Goal: Task Accomplishment & Management: Manage account settings

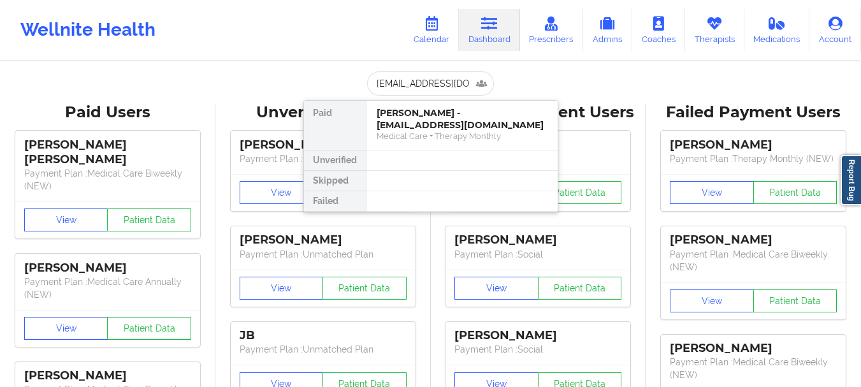
type input "[EMAIL_ADDRESS][DOMAIN_NAME]"
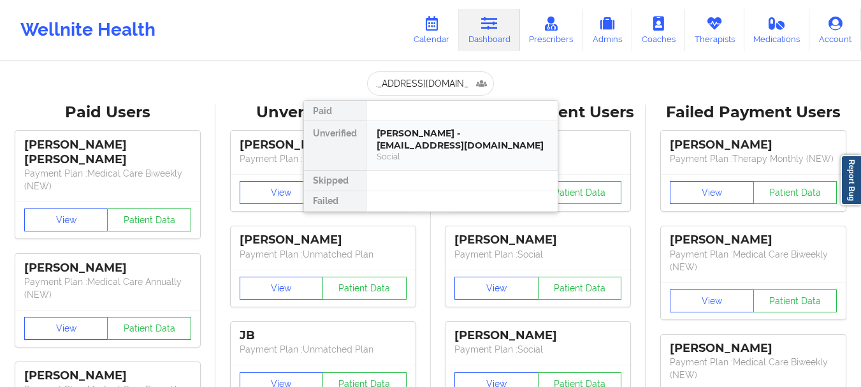
click at [399, 130] on div "[PERSON_NAME] - [EMAIL_ADDRESS][DOMAIN_NAME]" at bounding box center [461, 139] width 171 height 24
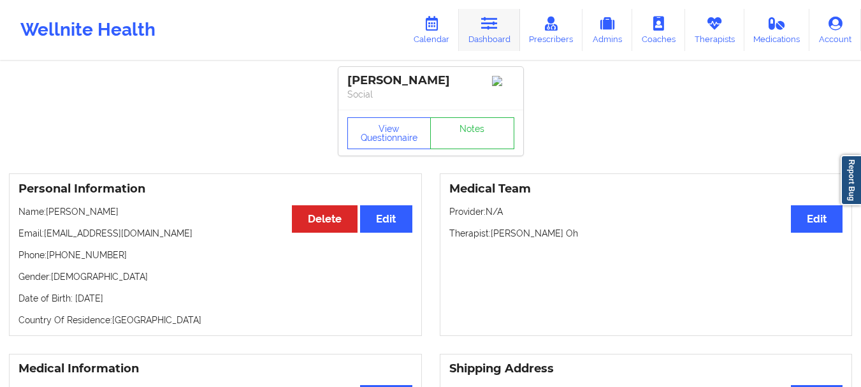
click at [505, 21] on link "Dashboard" at bounding box center [489, 30] width 61 height 42
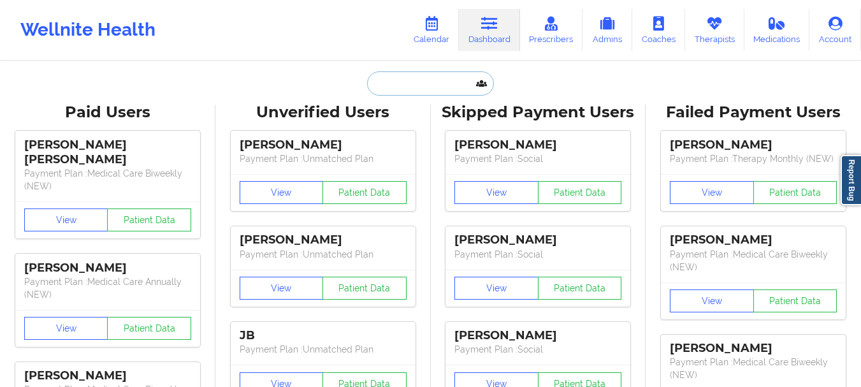
click at [447, 73] on input "text" at bounding box center [430, 83] width 126 height 24
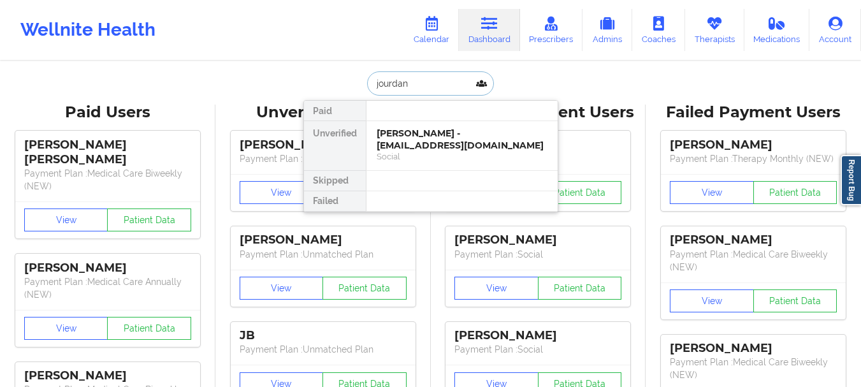
type input "jourdane"
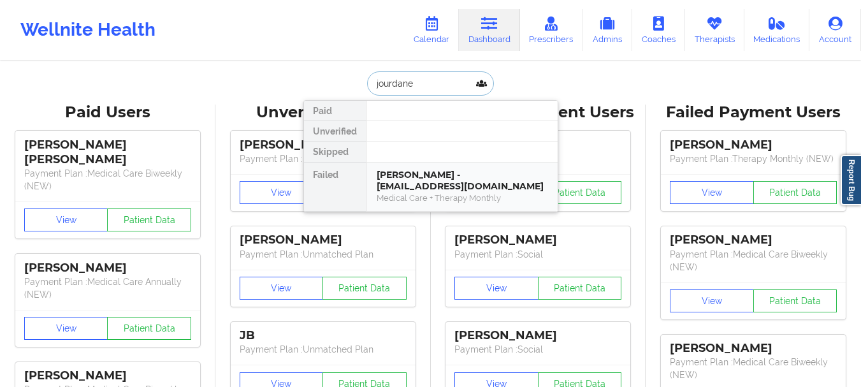
click at [408, 187] on div "Jourdane Hamilton - jourdane234@yahoo.com" at bounding box center [461, 181] width 171 height 24
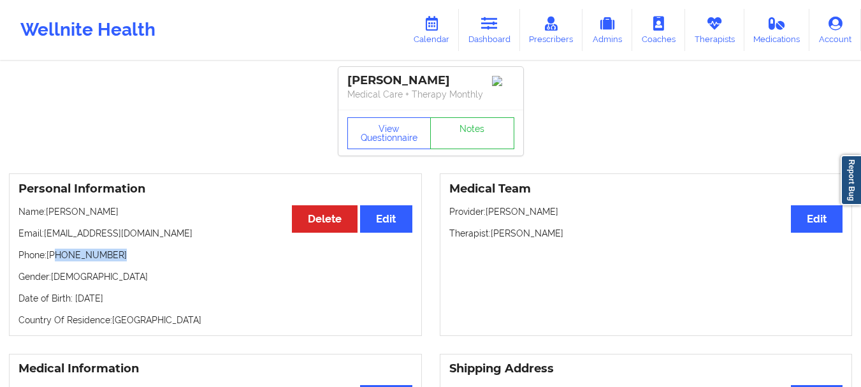
drag, startPoint x: 117, startPoint y: 260, endPoint x: 57, endPoint y: 262, distance: 60.5
click at [57, 261] on p "Phone: +1845-520-8074" at bounding box center [215, 254] width 394 height 13
copy p "845-520-8074"
click at [435, 128] on link "Notes" at bounding box center [472, 133] width 84 height 32
click at [475, 25] on link "Dashboard" at bounding box center [489, 30] width 61 height 42
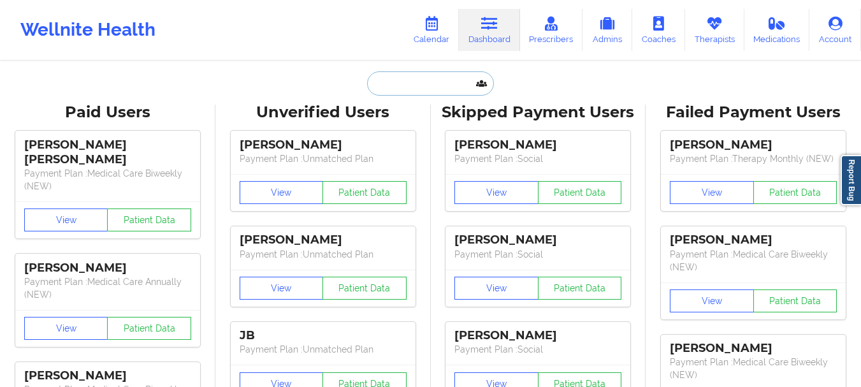
click at [434, 78] on input "text" at bounding box center [430, 83] width 126 height 24
paste input "[EMAIL_ADDRESS][DOMAIN_NAME]"
type input "[EMAIL_ADDRESS][DOMAIN_NAME]"
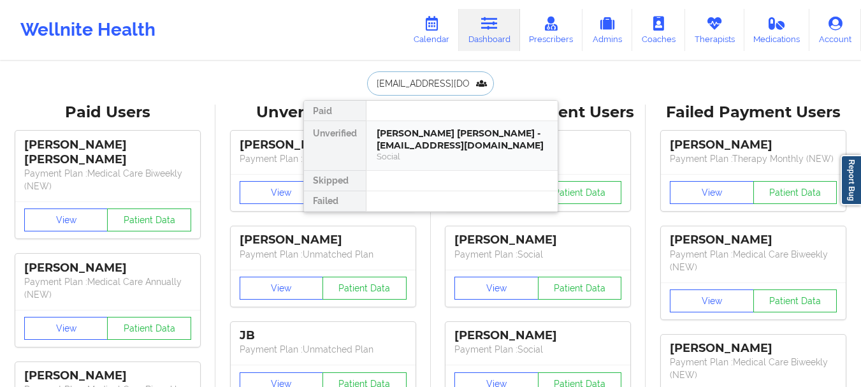
click at [451, 147] on div "Ivan Ricardo Torres - ivrt92@gmail.com" at bounding box center [461, 139] width 171 height 24
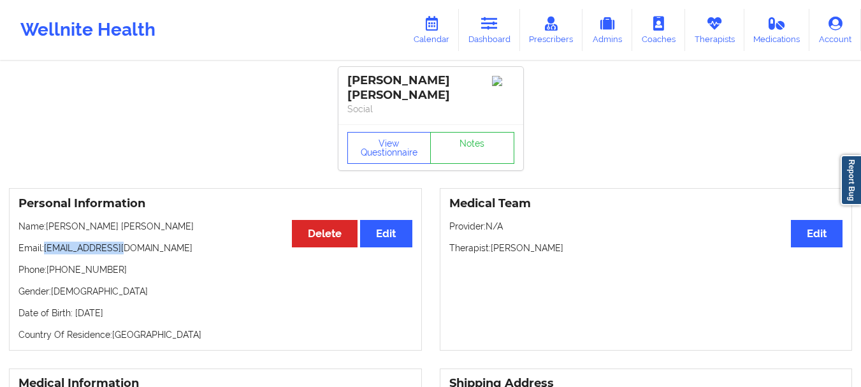
drag, startPoint x: 120, startPoint y: 240, endPoint x: 46, endPoint y: 241, distance: 73.9
click at [46, 241] on p "Email: ivrt92@gmail.com" at bounding box center [215, 247] width 394 height 13
copy p "[EMAIL_ADDRESS][DOMAIN_NAME]"
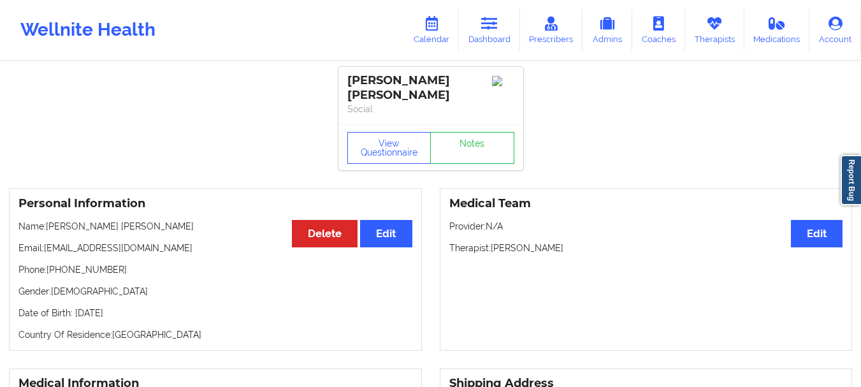
drag, startPoint x: 83, startPoint y: 238, endPoint x: 120, endPoint y: 252, distance: 39.9
click at [120, 252] on div "Personal Information Edit Delete Name: Ivan Ricardo Torres Email: ivrt92@gmail.…" at bounding box center [215, 269] width 413 height 162
drag, startPoint x: 116, startPoint y: 257, endPoint x: 49, endPoint y: 261, distance: 67.0
click at [49, 263] on p "Phone: +1754-304-3520" at bounding box center [215, 269] width 394 height 13
click at [58, 263] on p "Phone: +1754-304-3520" at bounding box center [215, 269] width 394 height 13
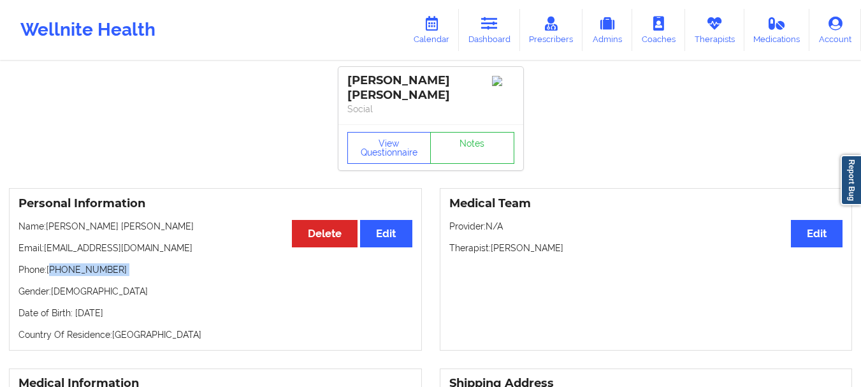
drag, startPoint x: 58, startPoint y: 259, endPoint x: 132, endPoint y: 259, distance: 74.5
click at [132, 263] on p "Phone: +1754-304-3520" at bounding box center [215, 269] width 394 height 13
drag, startPoint x: 122, startPoint y: 241, endPoint x: 45, endPoint y: 236, distance: 76.6
click at [45, 241] on p "Email: ivrt92@gmail.com" at bounding box center [215, 247] width 394 height 13
copy p "[EMAIL_ADDRESS][DOMAIN_NAME]"
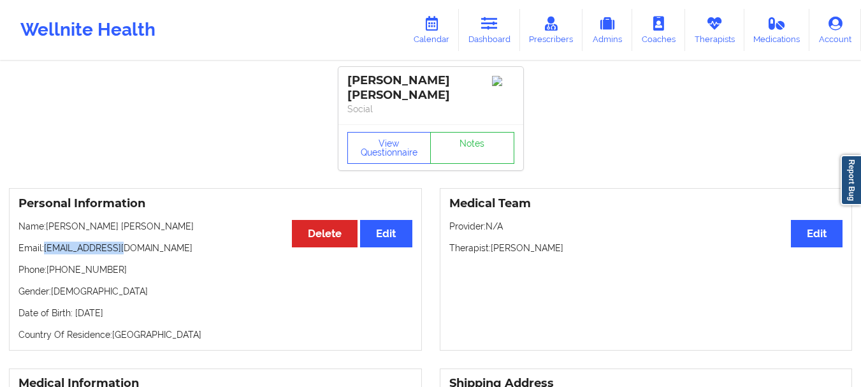
copy p "[EMAIL_ADDRESS][DOMAIN_NAME]"
click at [497, 20] on icon at bounding box center [489, 24] width 17 height 14
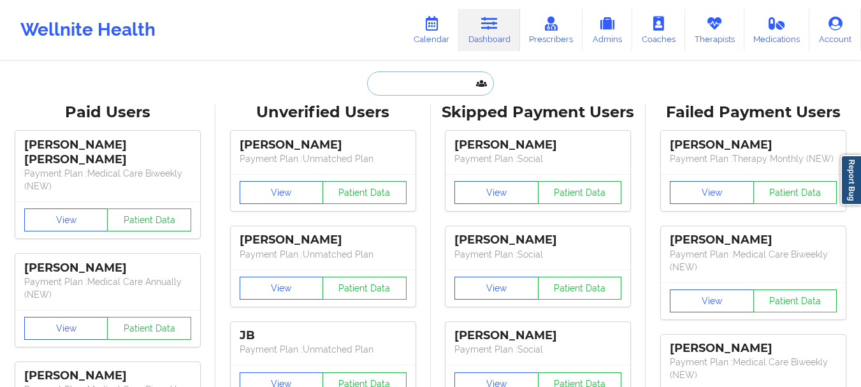
click at [391, 89] on input "text" at bounding box center [430, 83] width 126 height 24
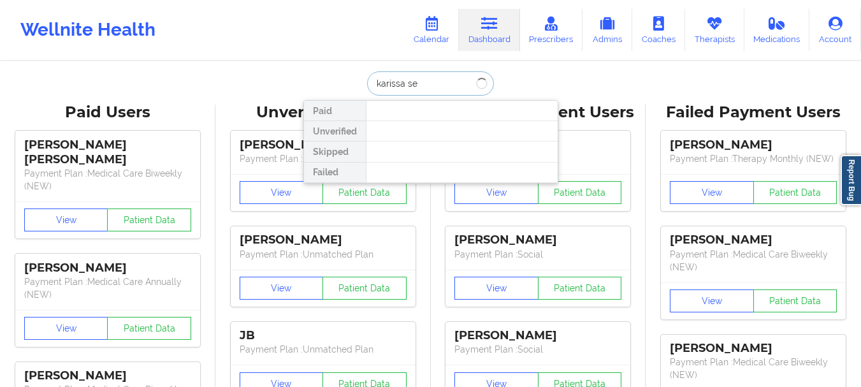
type input "karissa s"
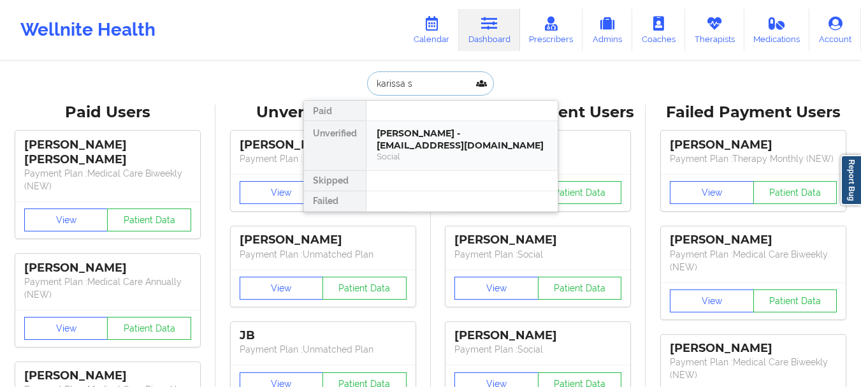
click at [399, 136] on div "Karissa Shenk-Bellamy - k.shenkbellamy@gmail.com" at bounding box center [461, 139] width 171 height 24
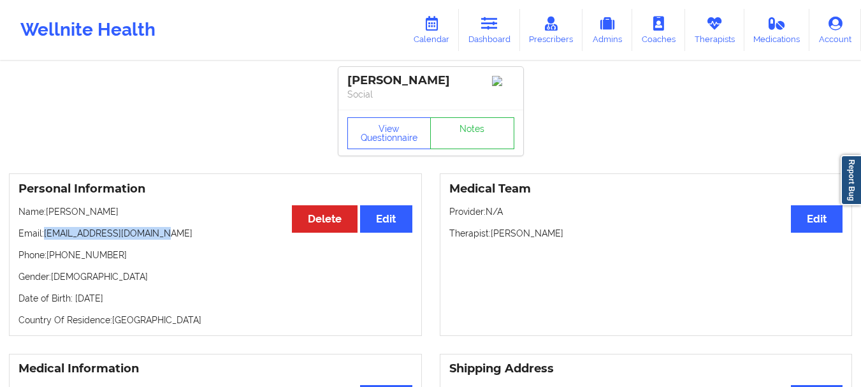
drag, startPoint x: 162, startPoint y: 239, endPoint x: 45, endPoint y: 240, distance: 117.9
click at [45, 240] on p "Email: k.shenkbellamy@gmail.com" at bounding box center [215, 233] width 394 height 13
copy p "k.shenkbellamy@gmail.com"
drag, startPoint x: 122, startPoint y: 260, endPoint x: 57, endPoint y: 265, distance: 65.8
click at [57, 261] on p "Phone: +1646-379-7353" at bounding box center [215, 254] width 394 height 13
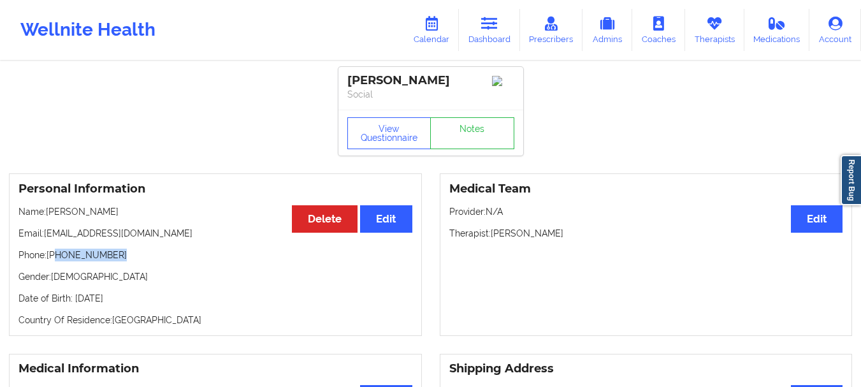
copy p "646-379-7353"
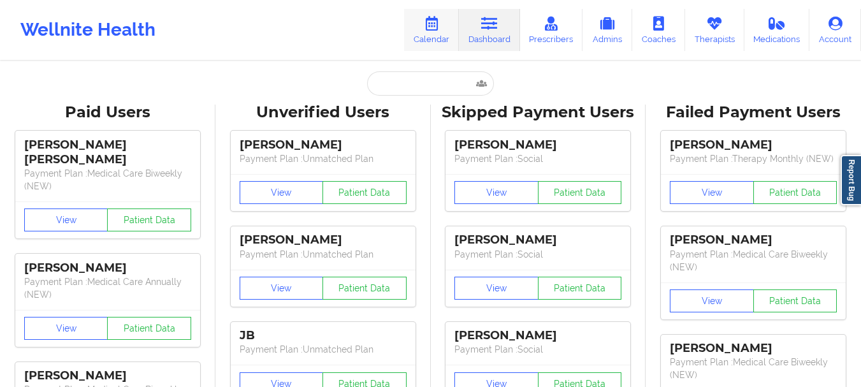
click at [438, 33] on link "Calendar" at bounding box center [431, 30] width 55 height 42
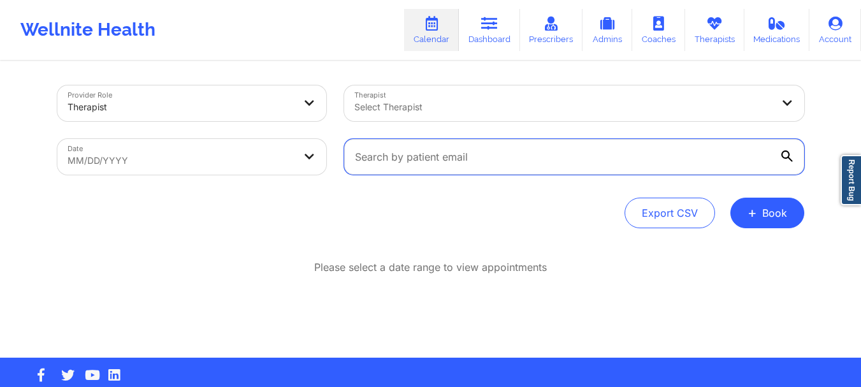
click at [369, 160] on input "text" at bounding box center [574, 157] width 460 height 36
paste input "[EMAIL_ADDRESS][DOMAIN_NAME]"
type input "[EMAIL_ADDRESS][DOMAIN_NAME]"
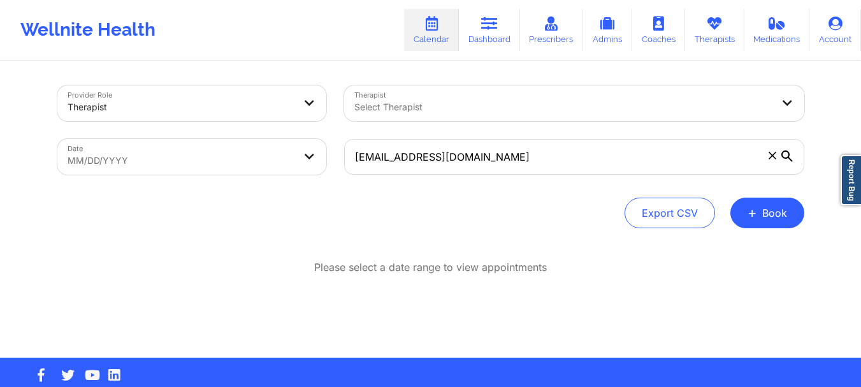
click at [304, 166] on body "Wellnite Health Calendar Dashboard Prescribers Admins Coaches Therapists Medica…" at bounding box center [430, 193] width 861 height 387
select select "2025-8"
select select "2025-9"
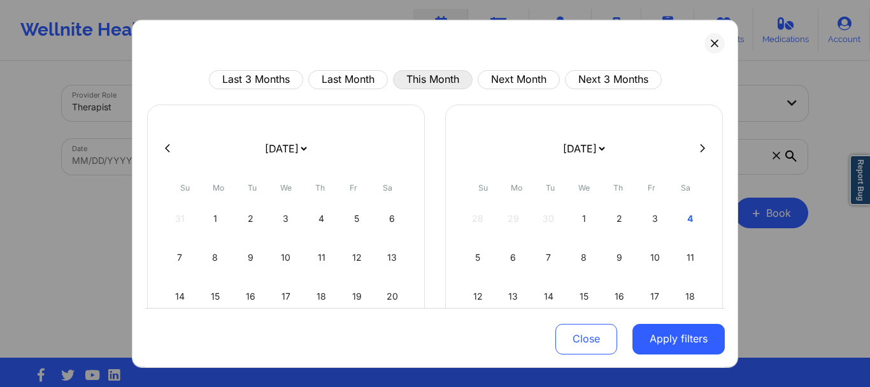
click at [421, 84] on button "This Month" at bounding box center [433, 78] width 80 height 19
select select "2025-9"
select select "2025-10"
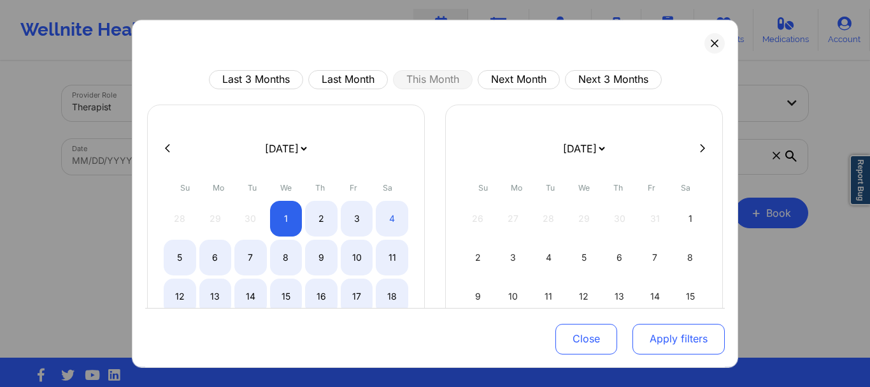
click at [664, 344] on button "Apply filters" at bounding box center [679, 339] width 92 height 31
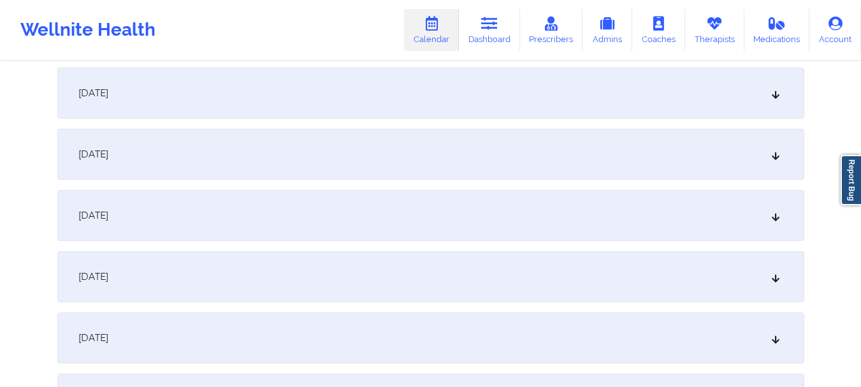
scroll to position [1000, 0]
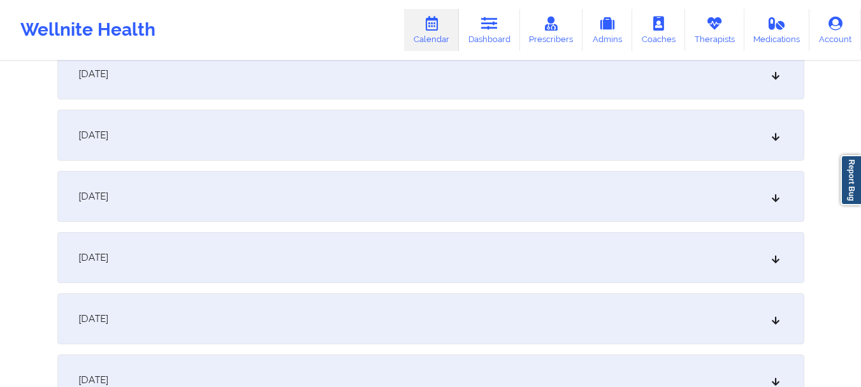
click at [768, 324] on div "[DATE]" at bounding box center [430, 318] width 747 height 51
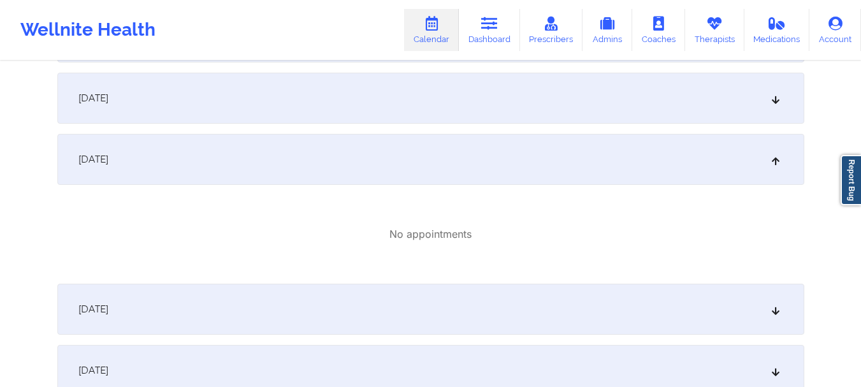
scroll to position [1164, 0]
click at [769, 155] on icon at bounding box center [774, 154] width 11 height 9
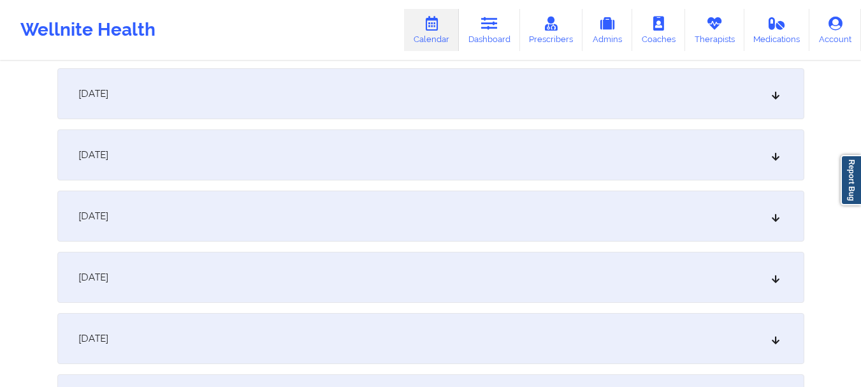
click at [769, 155] on icon at bounding box center [774, 154] width 11 height 9
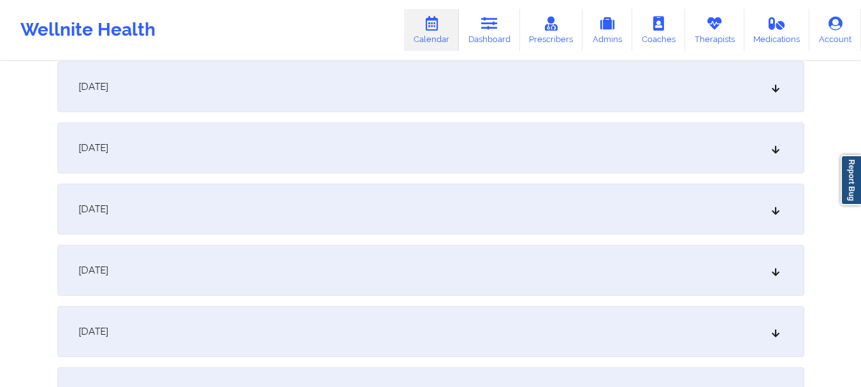
scroll to position [0, 0]
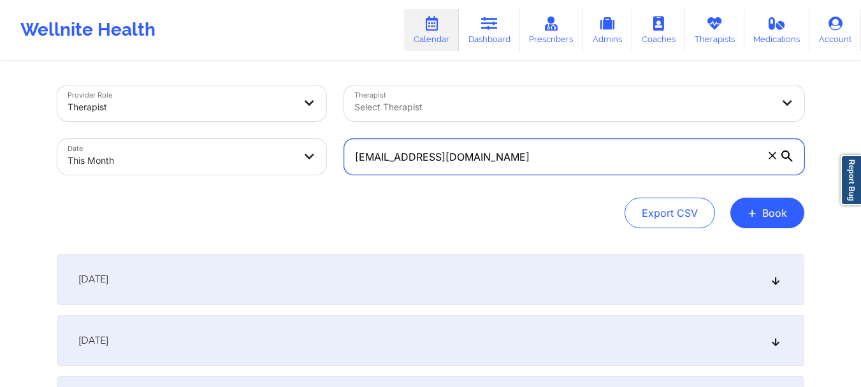
click at [571, 171] on input "[EMAIL_ADDRESS][DOMAIN_NAME]" at bounding box center [574, 157] width 460 height 36
paste input "[EMAIL_ADDRESS][DOMAIN_NAME]"
type input "[EMAIL_ADDRESS][DOMAIN_NAME]"
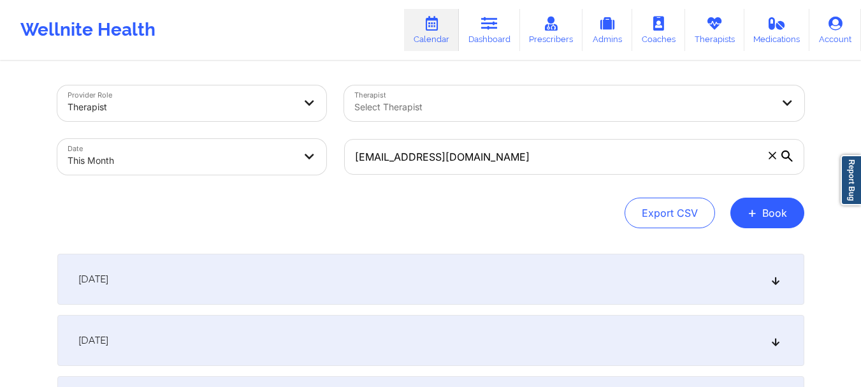
click at [787, 155] on icon at bounding box center [786, 155] width 11 height 11
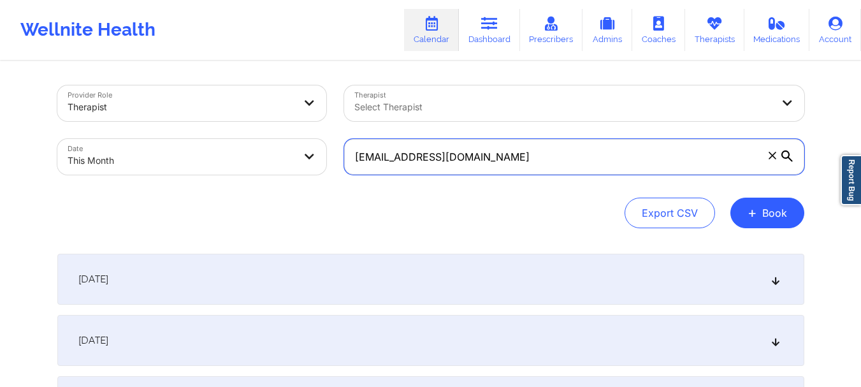
click at [787, 155] on input "[EMAIL_ADDRESS][DOMAIN_NAME]" at bounding box center [574, 157] width 460 height 36
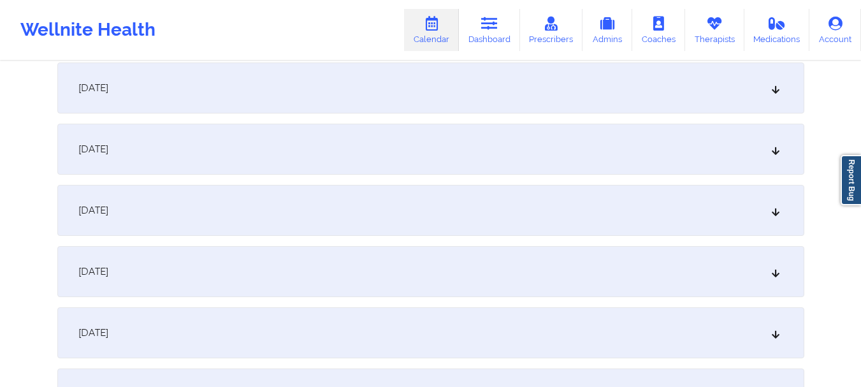
scroll to position [440, 0]
click at [773, 150] on icon at bounding box center [774, 145] width 11 height 9
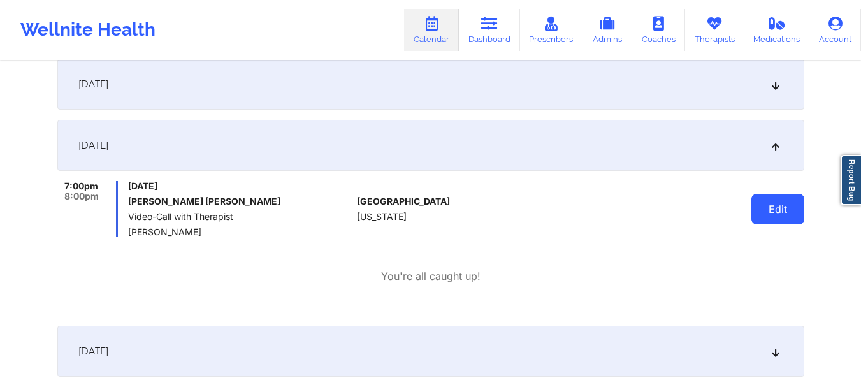
click at [764, 216] on button "Edit" at bounding box center [777, 209] width 53 height 31
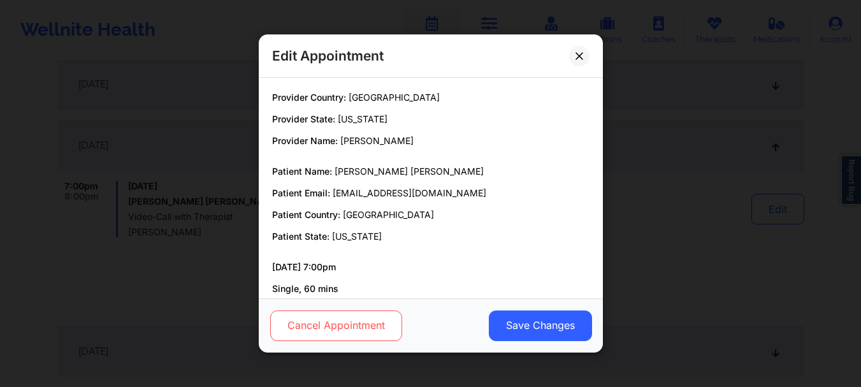
click at [328, 319] on button "Cancel Appointment" at bounding box center [335, 325] width 132 height 31
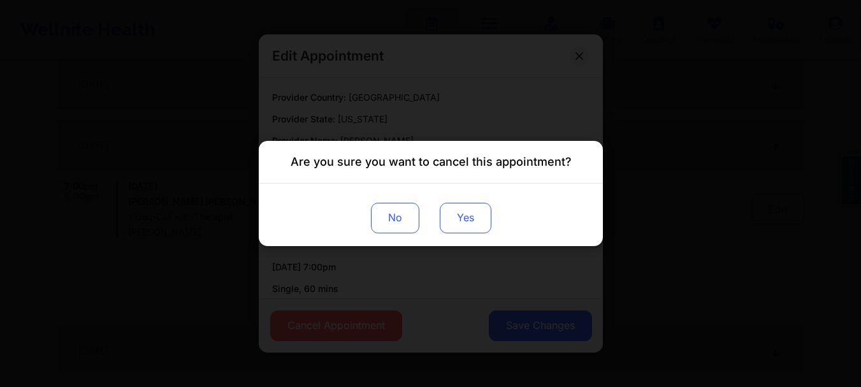
click at [468, 221] on button "Yes" at bounding box center [465, 218] width 52 height 31
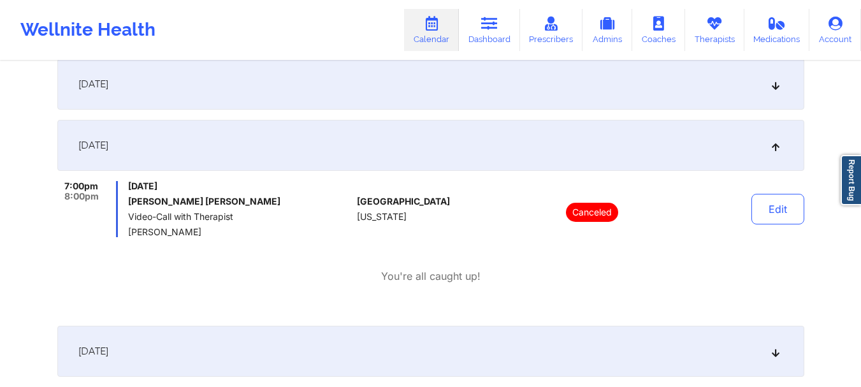
scroll to position [0, 0]
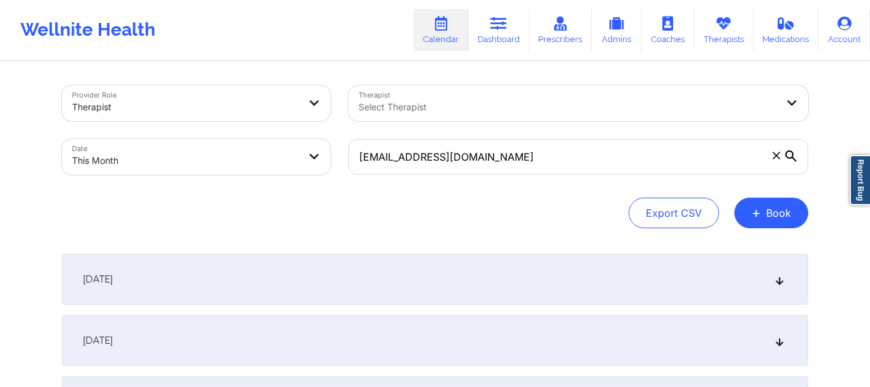
select select "2025-9"
select select "2025-10"
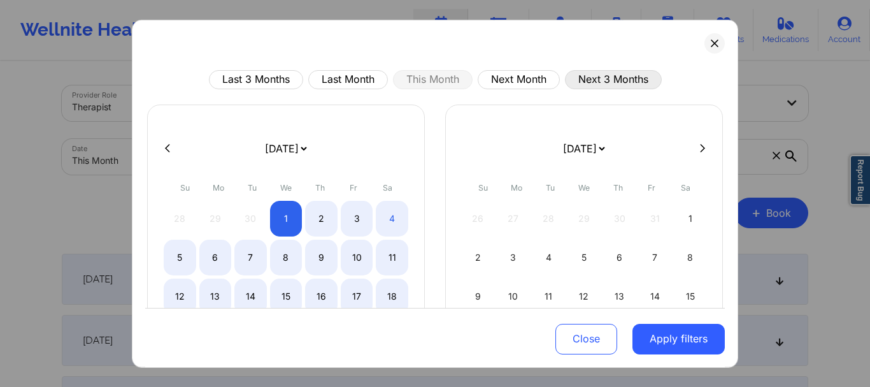
click at [592, 87] on button "Next 3 Months" at bounding box center [613, 78] width 97 height 19
select select "2025-10"
select select "2025-11"
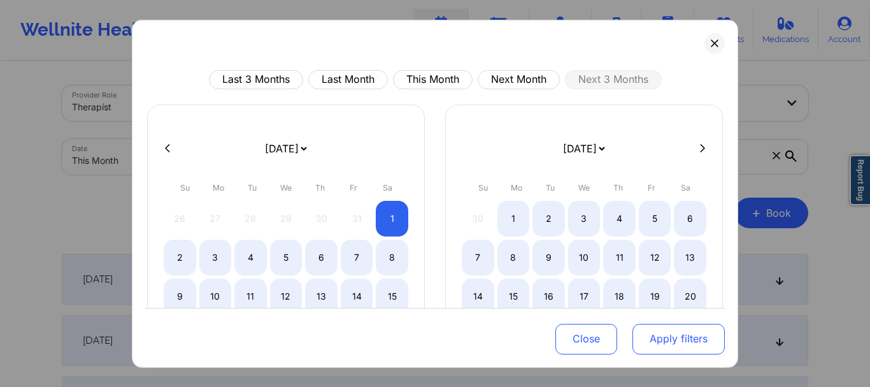
click at [669, 352] on button "Apply filters" at bounding box center [679, 339] width 92 height 31
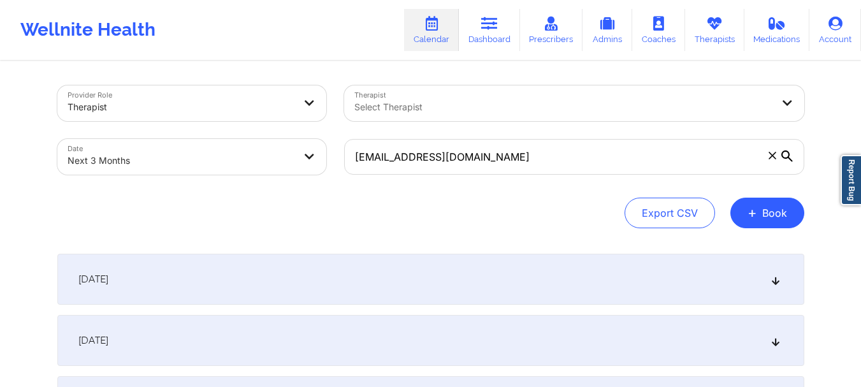
select select "2025-10"
select select "2025-11"
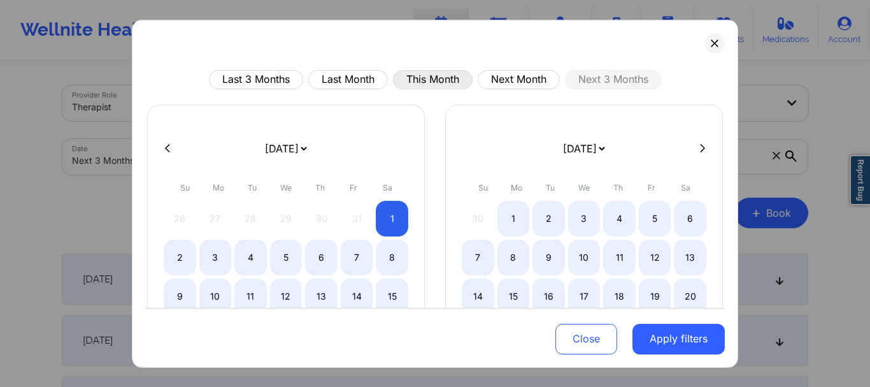
click at [423, 72] on button "This Month" at bounding box center [433, 78] width 80 height 19
select select "2025-9"
select select "2025-10"
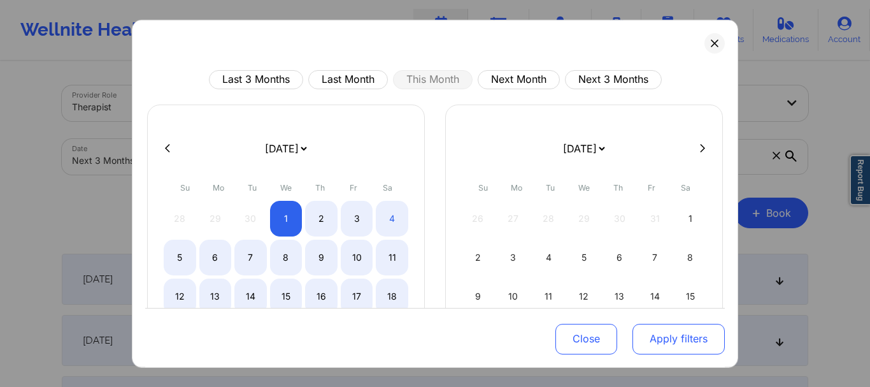
click at [649, 350] on button "Apply filters" at bounding box center [679, 339] width 92 height 31
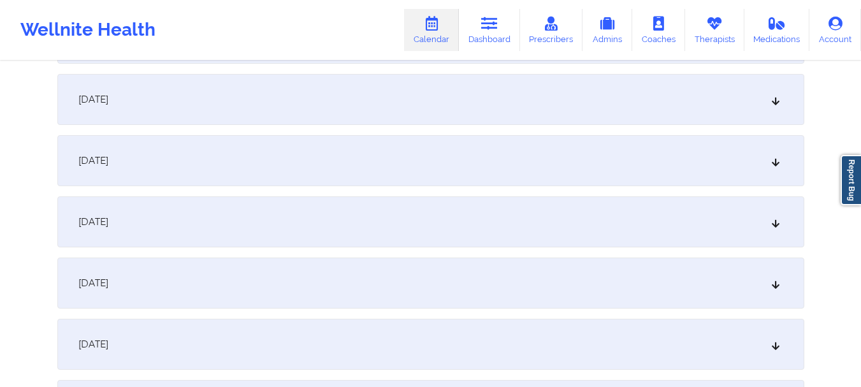
scroll to position [1322, 0]
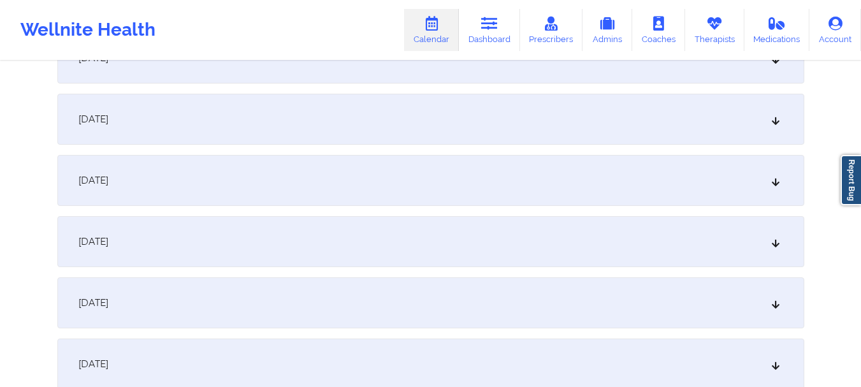
click at [675, 125] on div "[DATE]" at bounding box center [430, 119] width 747 height 51
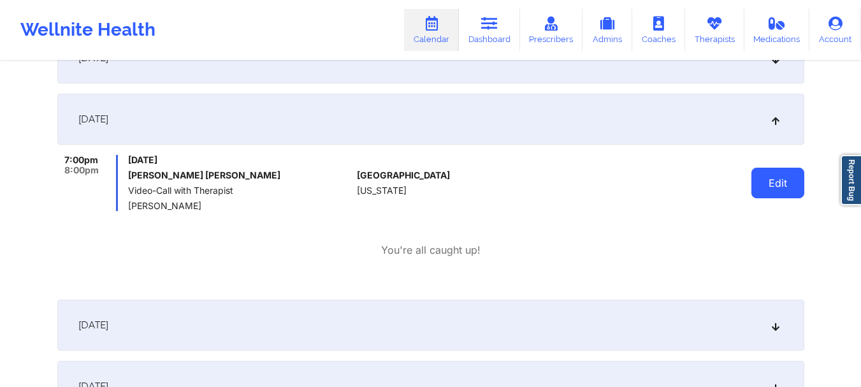
click at [784, 183] on button "Edit" at bounding box center [777, 183] width 53 height 31
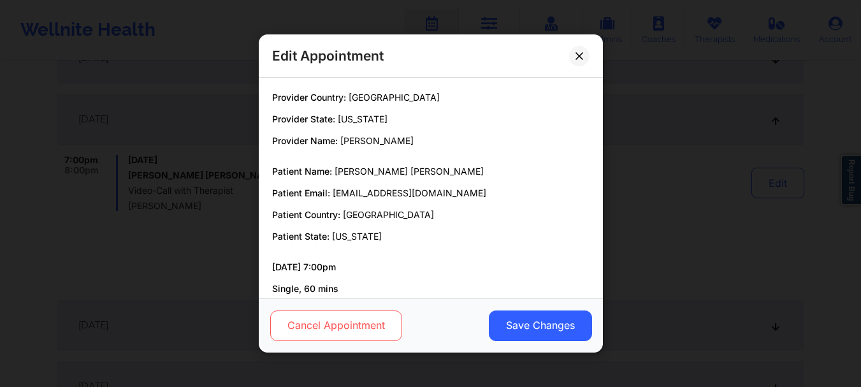
click at [359, 326] on button "Cancel Appointment" at bounding box center [335, 325] width 132 height 31
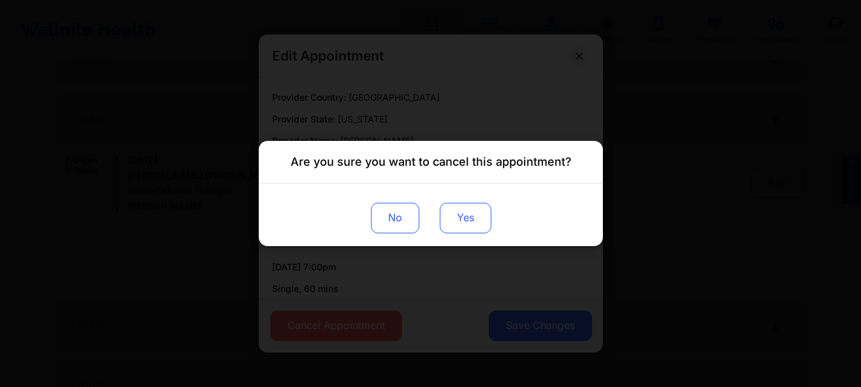
click at [467, 227] on button "Yes" at bounding box center [465, 218] width 52 height 31
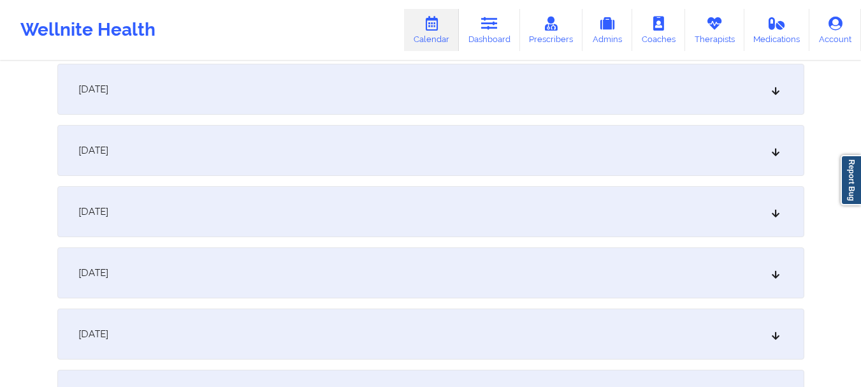
scroll to position [0, 0]
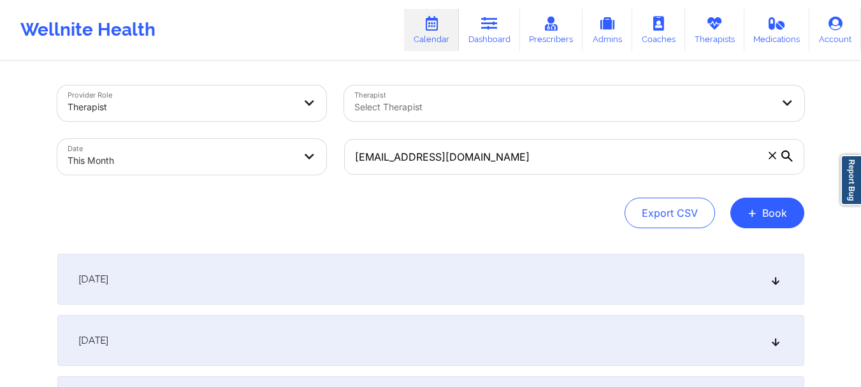
click at [268, 152] on body "Wellnite Health Calendar Dashboard Prescribers Admins Coaches Therapists Medica…" at bounding box center [430, 193] width 861 height 387
select select "2025-9"
select select "2025-10"
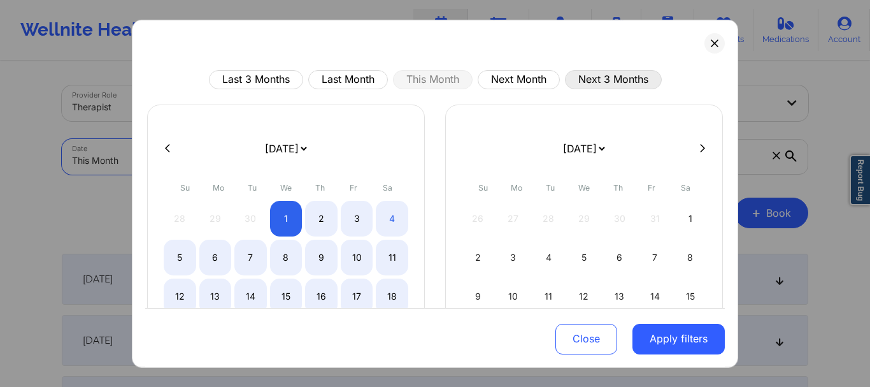
click at [598, 79] on button "Next 3 Months" at bounding box center [613, 78] width 97 height 19
select select "2025-10"
select select "2025-11"
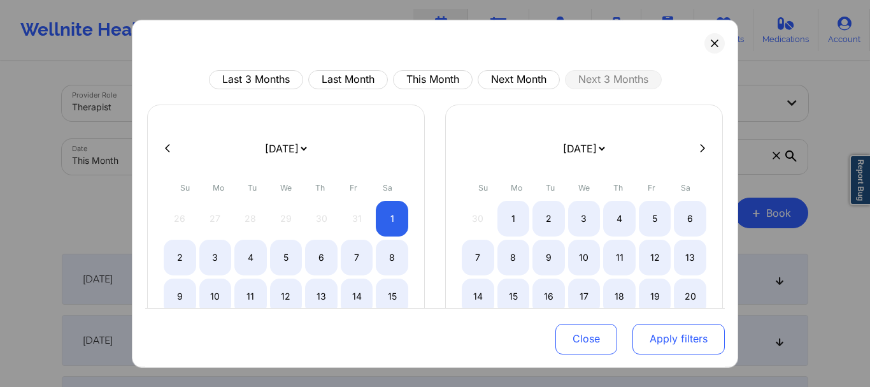
click at [644, 336] on button "Apply filters" at bounding box center [679, 339] width 92 height 31
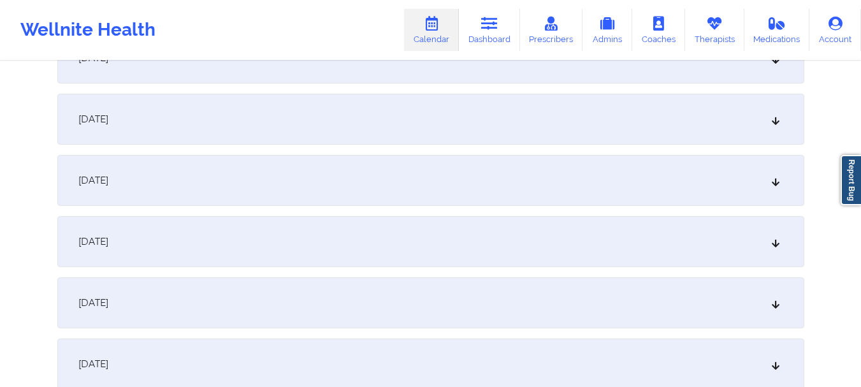
scroll to position [262, 0]
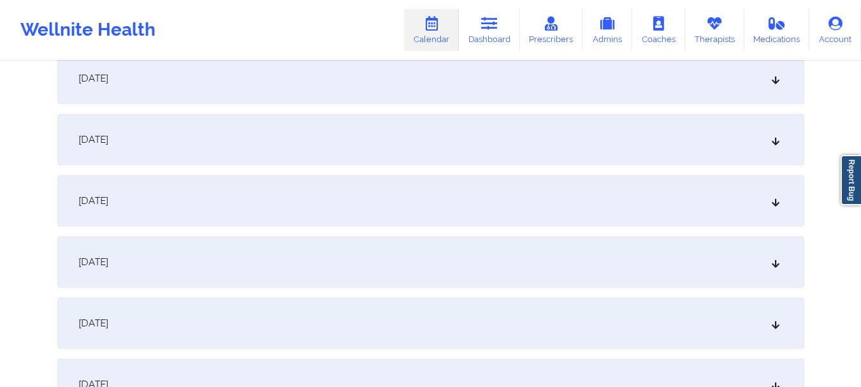
click at [779, 154] on div "[DATE]" at bounding box center [430, 139] width 747 height 51
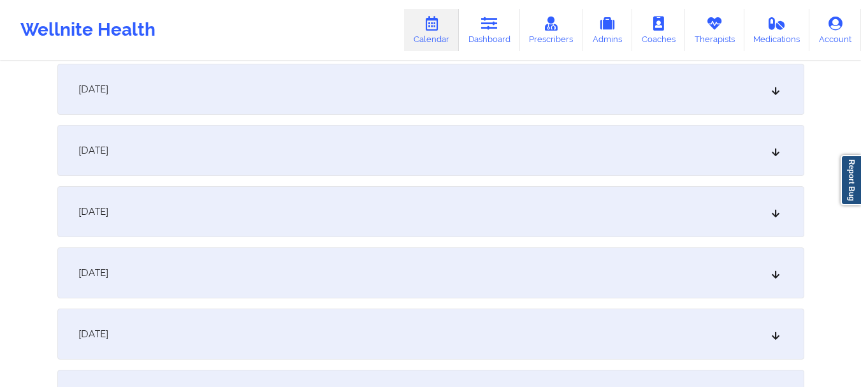
scroll to position [993, 0]
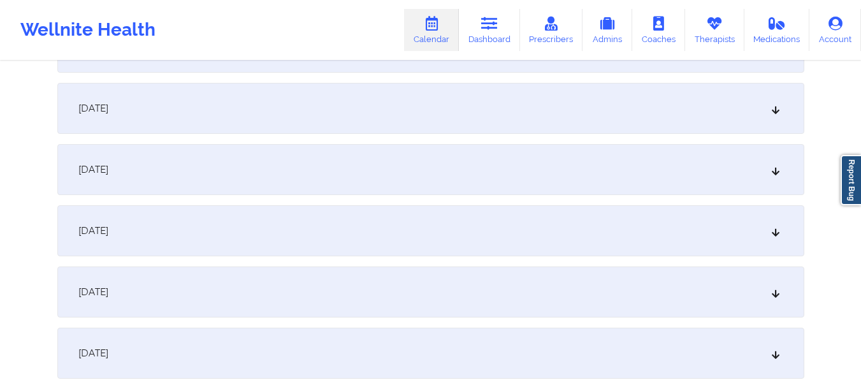
click at [508, 338] on div "[DATE]" at bounding box center [430, 352] width 747 height 51
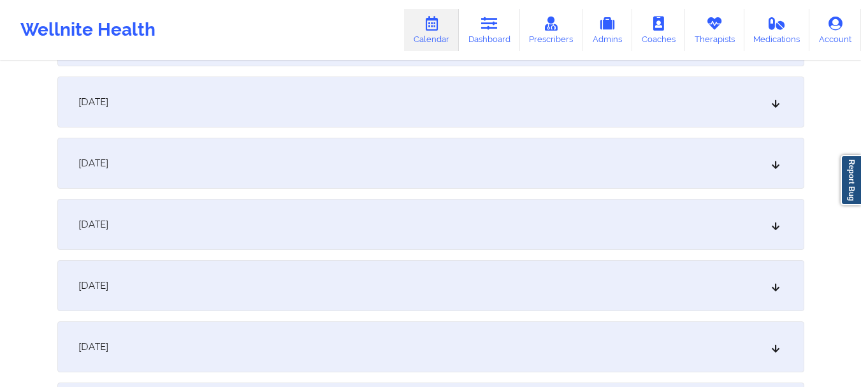
scroll to position [2178, 0]
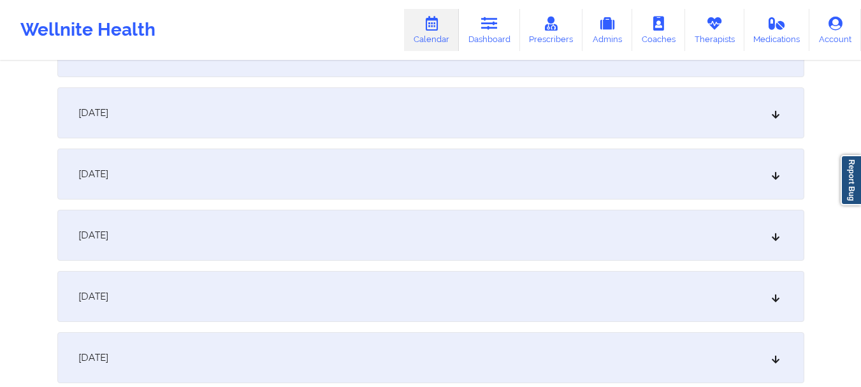
click at [759, 114] on div "[DATE]" at bounding box center [430, 112] width 747 height 51
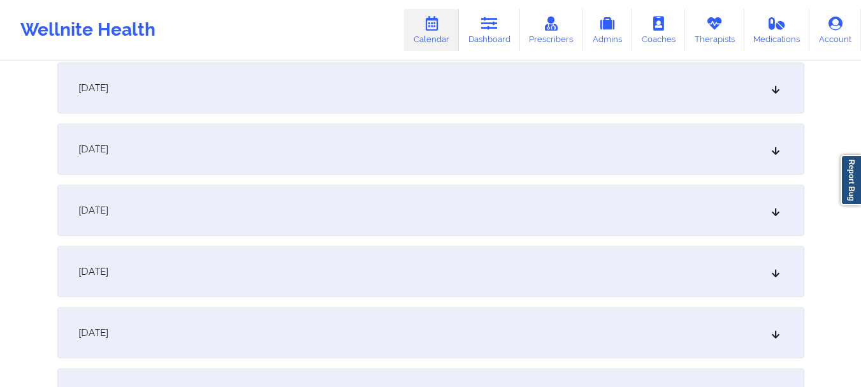
scroll to position [2975, 0]
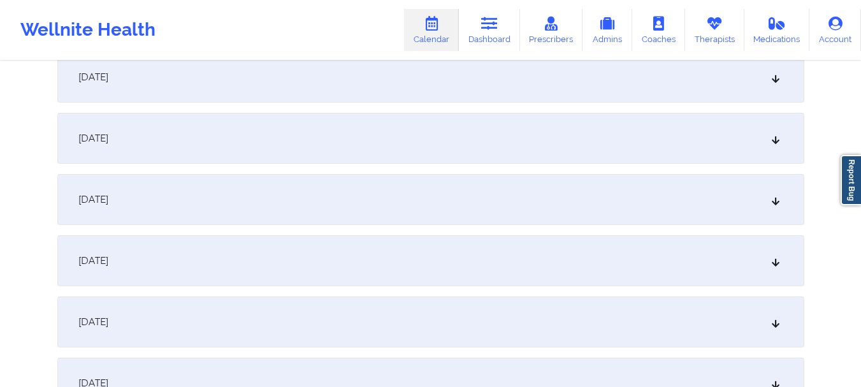
click at [722, 255] on div "[DATE]" at bounding box center [430, 260] width 747 height 51
